Goal: Information Seeking & Learning: Learn about a topic

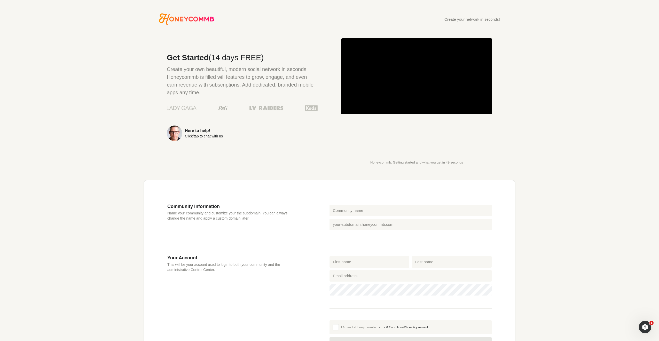
click at [548, 38] on div "Create your network in seconds! Get Started (14 days FREE) Create your own beau…" at bounding box center [329, 212] width 659 height 398
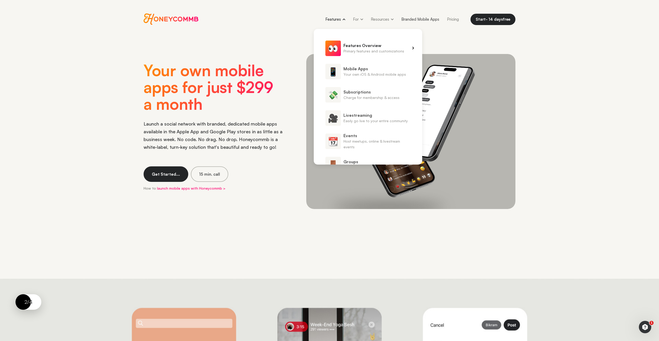
click at [335, 43] on span "👀" at bounding box center [332, 48] width 15 height 15
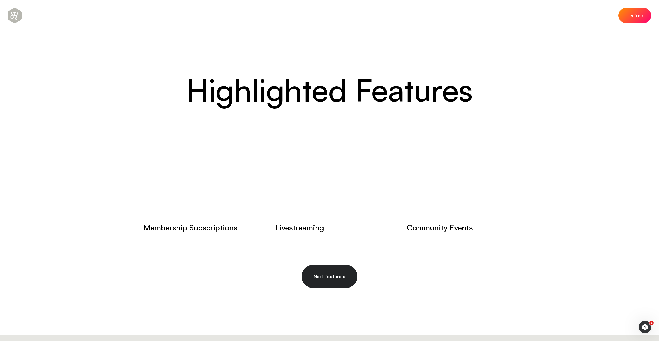
scroll to position [2600, 0]
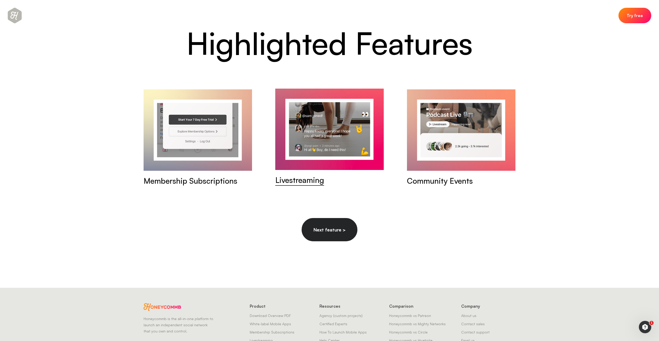
click at [301, 174] on div "Livestreaming" at bounding box center [299, 179] width 49 height 11
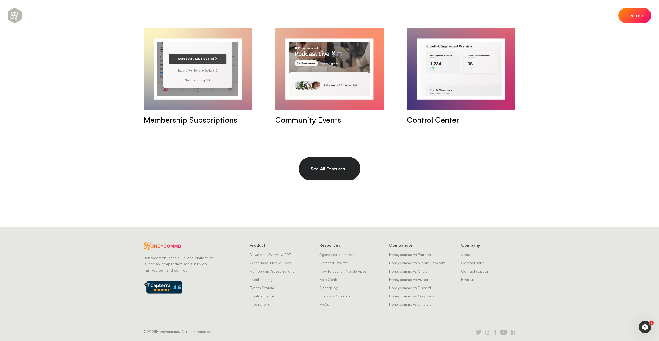
scroll to position [2551, 0]
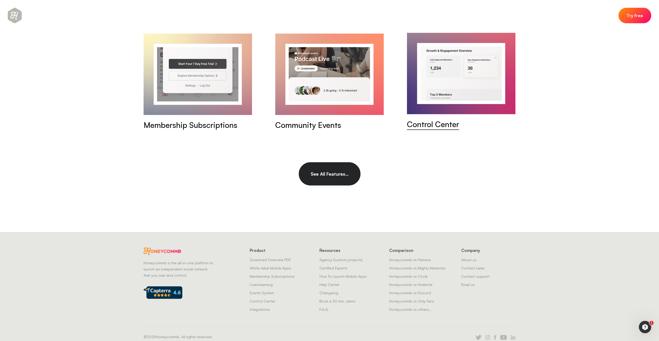
click at [426, 125] on div "Control Center" at bounding box center [433, 124] width 52 height 11
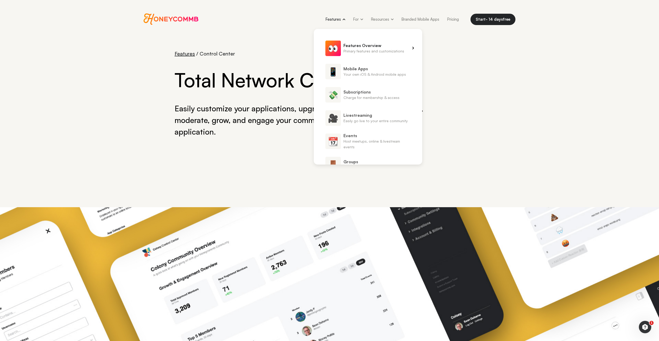
click at [341, 44] on span "👀" at bounding box center [332, 48] width 15 height 15
